Goal: Check status

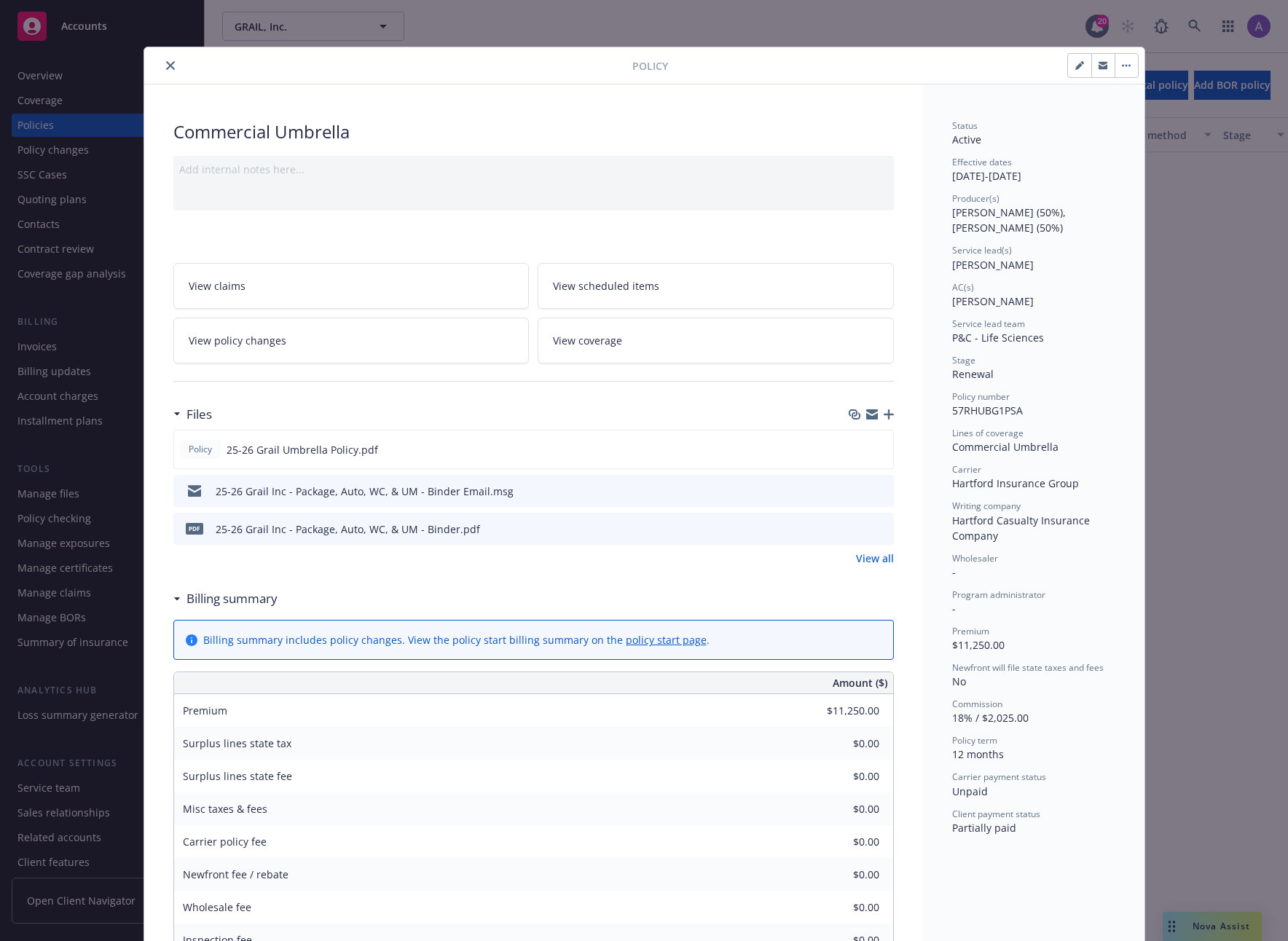
scroll to position [1397, 0]
